Goal: Navigation & Orientation: Find specific page/section

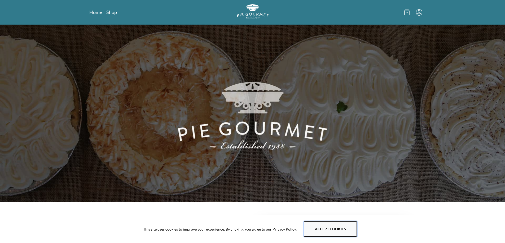
click at [346, 230] on button "Accept cookies" at bounding box center [330, 229] width 53 height 15
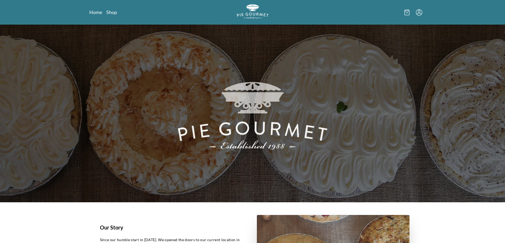
click at [342, 19] on div at bounding box center [365, 12] width 113 height 16
click at [111, 12] on link "Shop" at bounding box center [111, 12] width 11 height 6
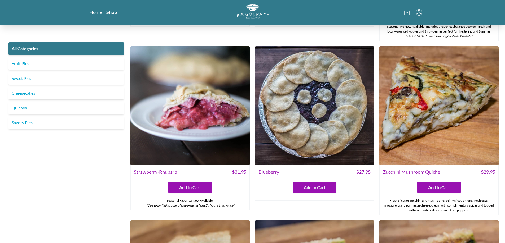
scroll to position [318, 0]
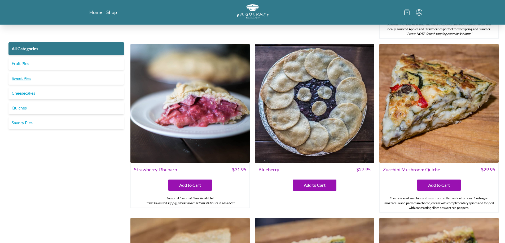
click at [35, 81] on link "Sweet Pies" at bounding box center [65, 78] width 115 height 13
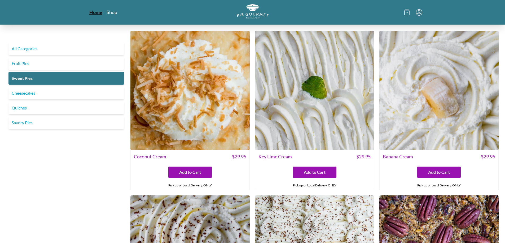
click at [91, 13] on link "Home" at bounding box center [95, 12] width 13 height 6
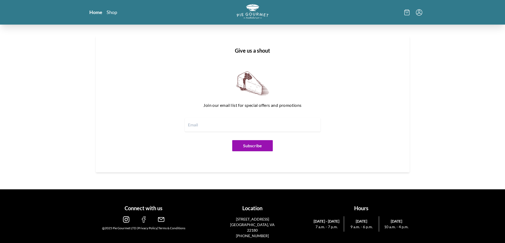
scroll to position [646, 0]
